Goal: Transaction & Acquisition: Purchase product/service

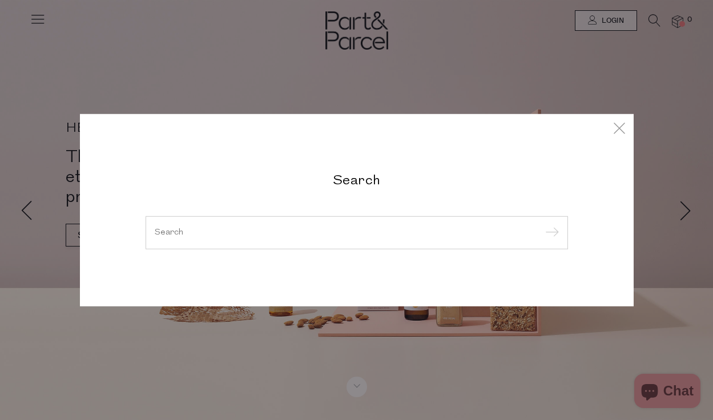
click at [596, 21] on div "Search" at bounding box center [357, 210] width 668 height 420
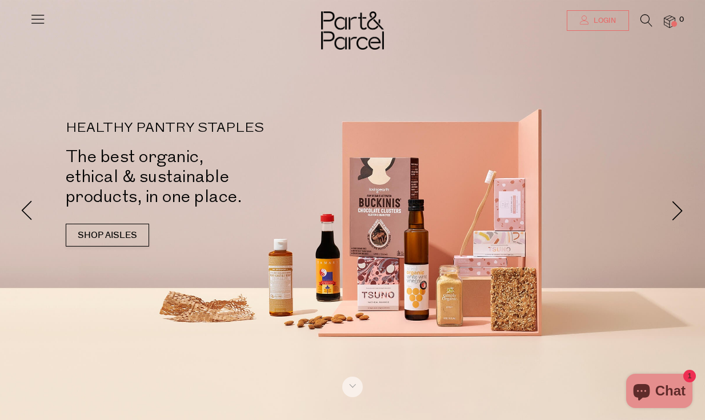
click at [607, 22] on span "Login" at bounding box center [603, 21] width 25 height 10
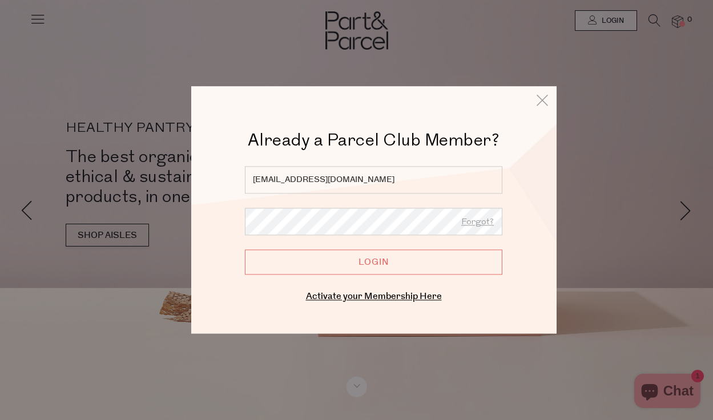
click at [401, 269] on input "Login" at bounding box center [374, 262] width 258 height 25
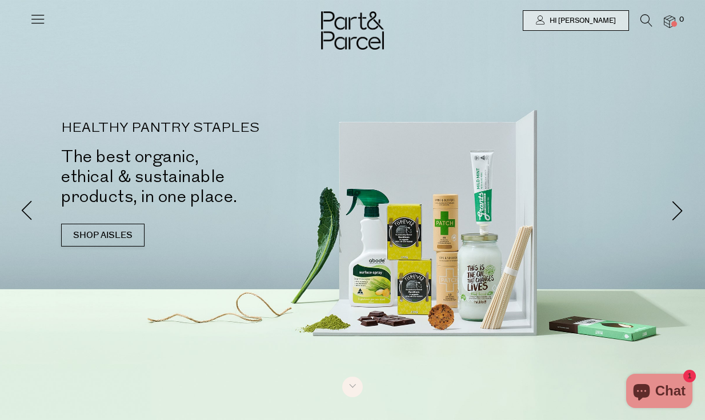
click at [649, 13] on div at bounding box center [352, 20] width 705 height 41
click at [649, 19] on icon at bounding box center [646, 20] width 12 height 13
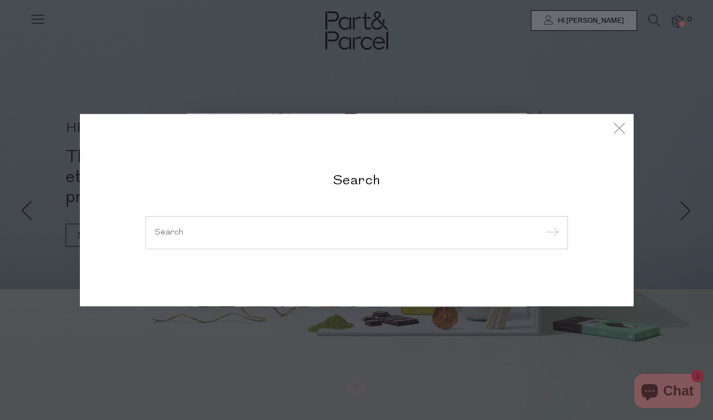
click at [191, 232] on input "search" at bounding box center [357, 232] width 404 height 9
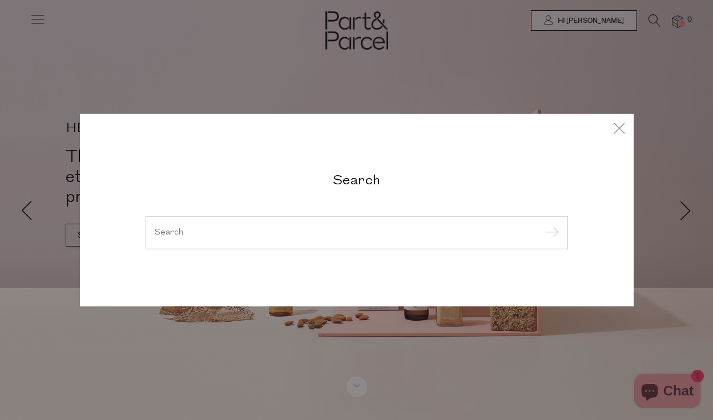
click at [211, 222] on div at bounding box center [357, 232] width 423 height 33
click at [198, 234] on input "search" at bounding box center [357, 232] width 404 height 9
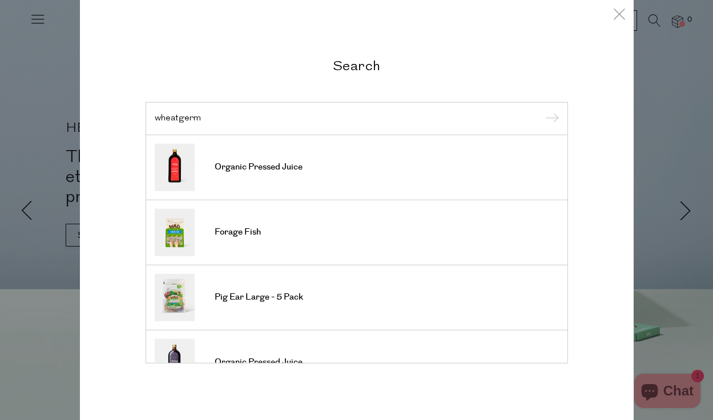
click at [177, 119] on input "wheatgerm" at bounding box center [357, 118] width 404 height 9
drag, startPoint x: 205, startPoint y: 121, endPoint x: 132, endPoint y: 122, distance: 72.5
click at [132, 122] on div "Search wheatgerm Organic Pressed Juice Forage Fish Pig Ear Large - 5 Pack Organ…" at bounding box center [357, 210] width 554 height 421
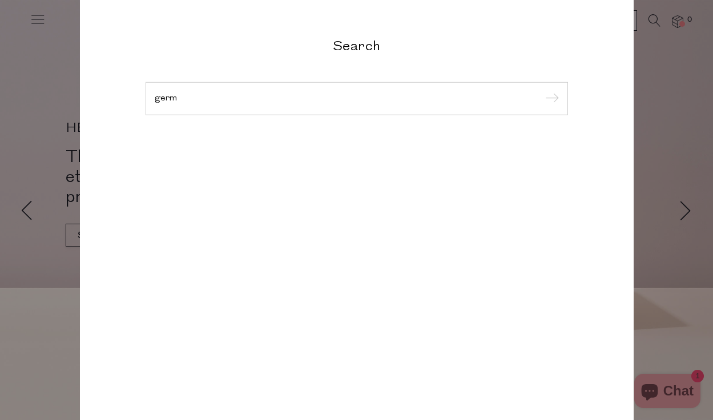
type input "germ"
click at [542, 91] on input "submit" at bounding box center [550, 99] width 17 height 17
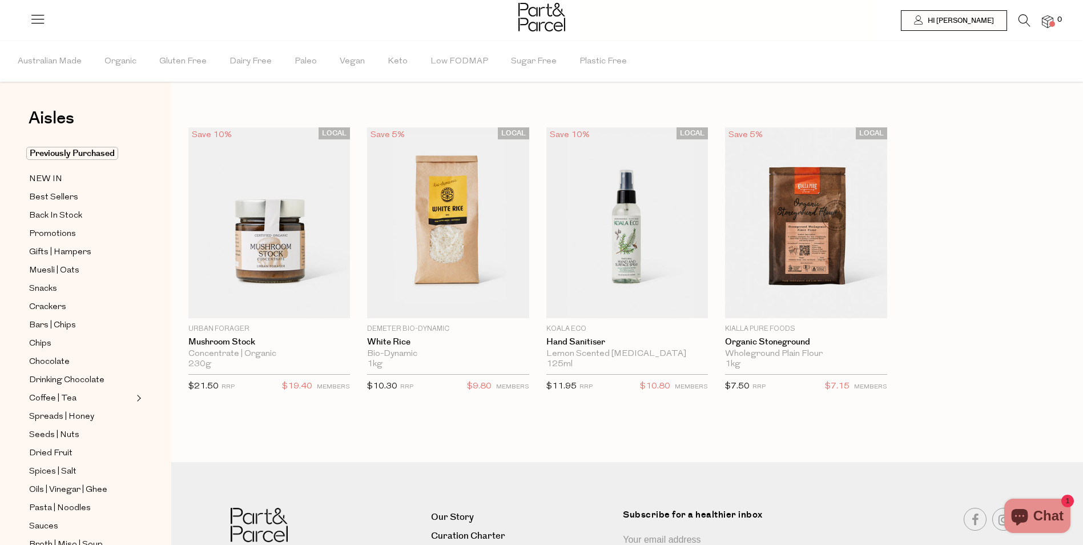
click at [704, 21] on icon at bounding box center [1025, 20] width 12 height 13
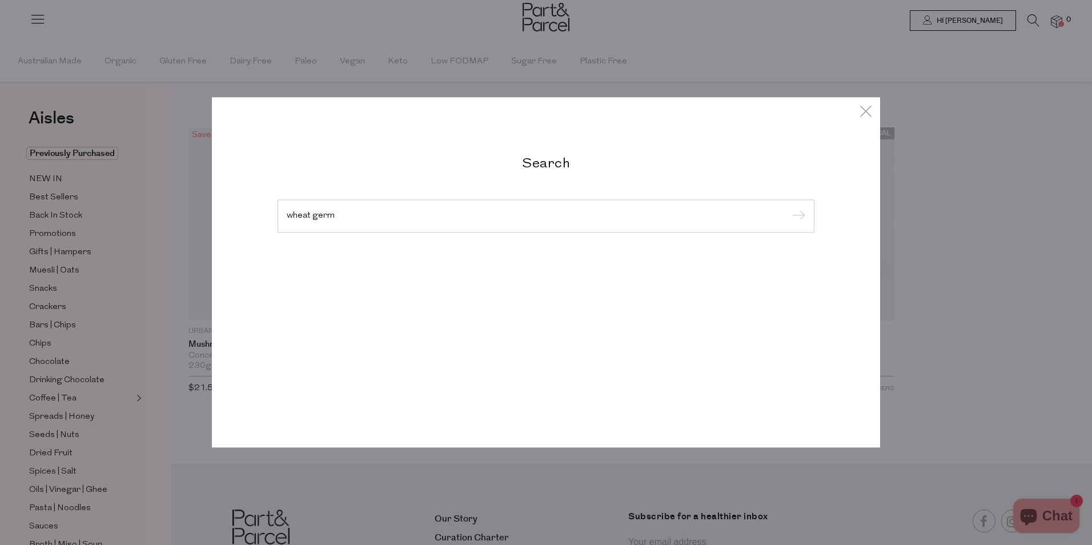
type input "wheat germ"
click at [704, 208] on input "submit" at bounding box center [796, 216] width 17 height 17
